Goal: Information Seeking & Learning: Check status

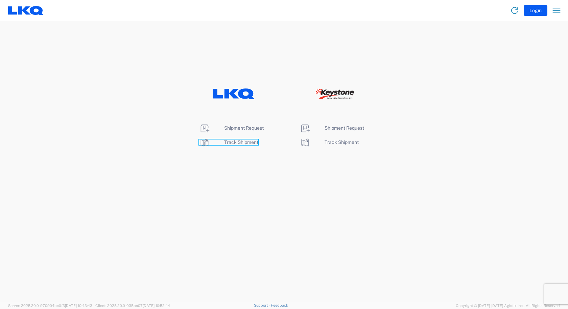
click at [242, 145] on span "Track Shipment" at bounding box center [241, 142] width 34 height 5
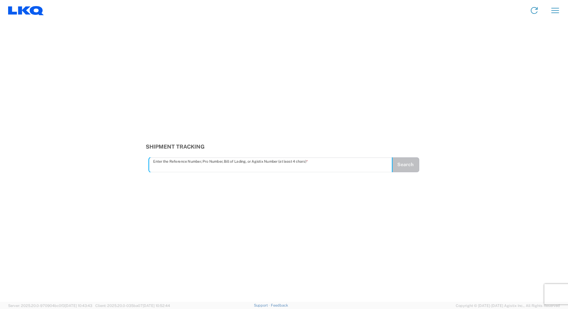
click at [222, 169] on input "text" at bounding box center [270, 165] width 235 height 12
type input "56729147"
click at [398, 167] on button "Search" at bounding box center [405, 164] width 28 height 15
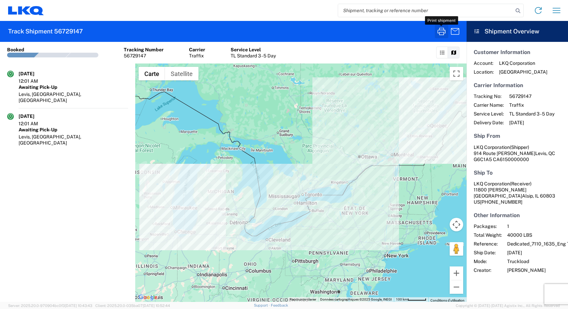
click at [439, 35] on icon "button" at bounding box center [441, 31] width 11 height 11
